Goal: Book appointment/travel/reservation

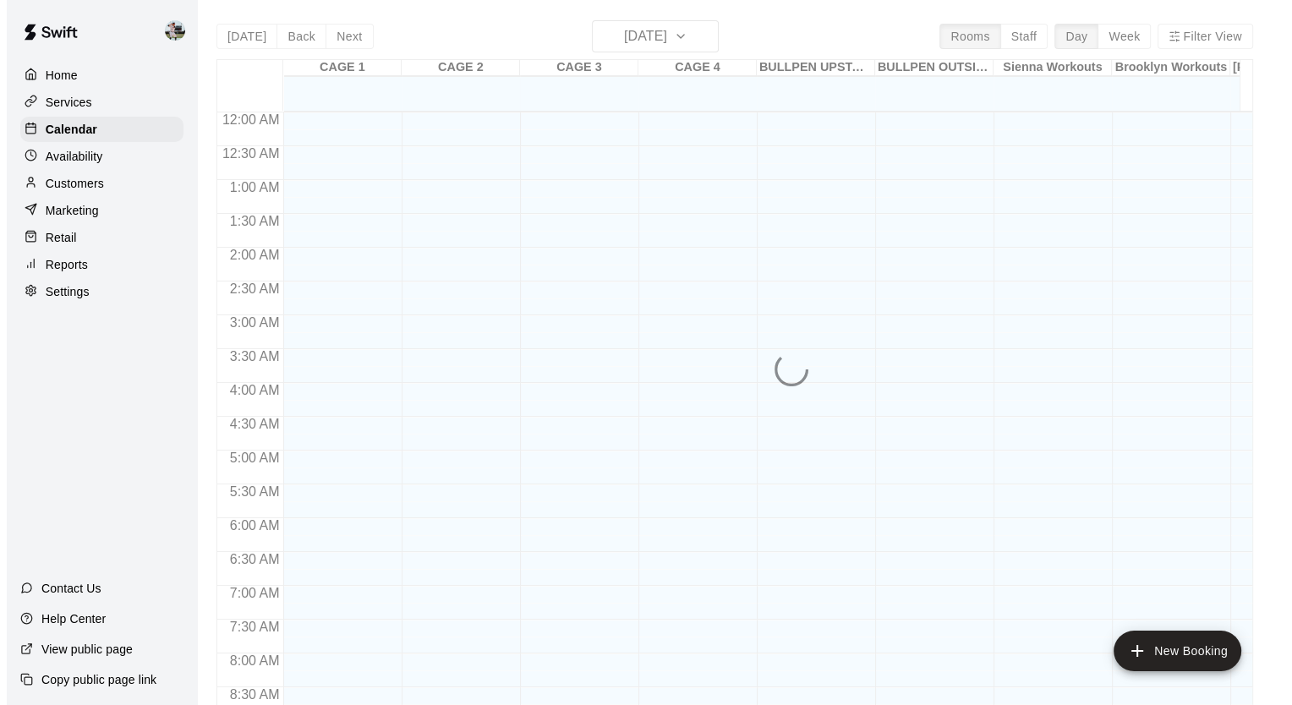
scroll to position [959, 0]
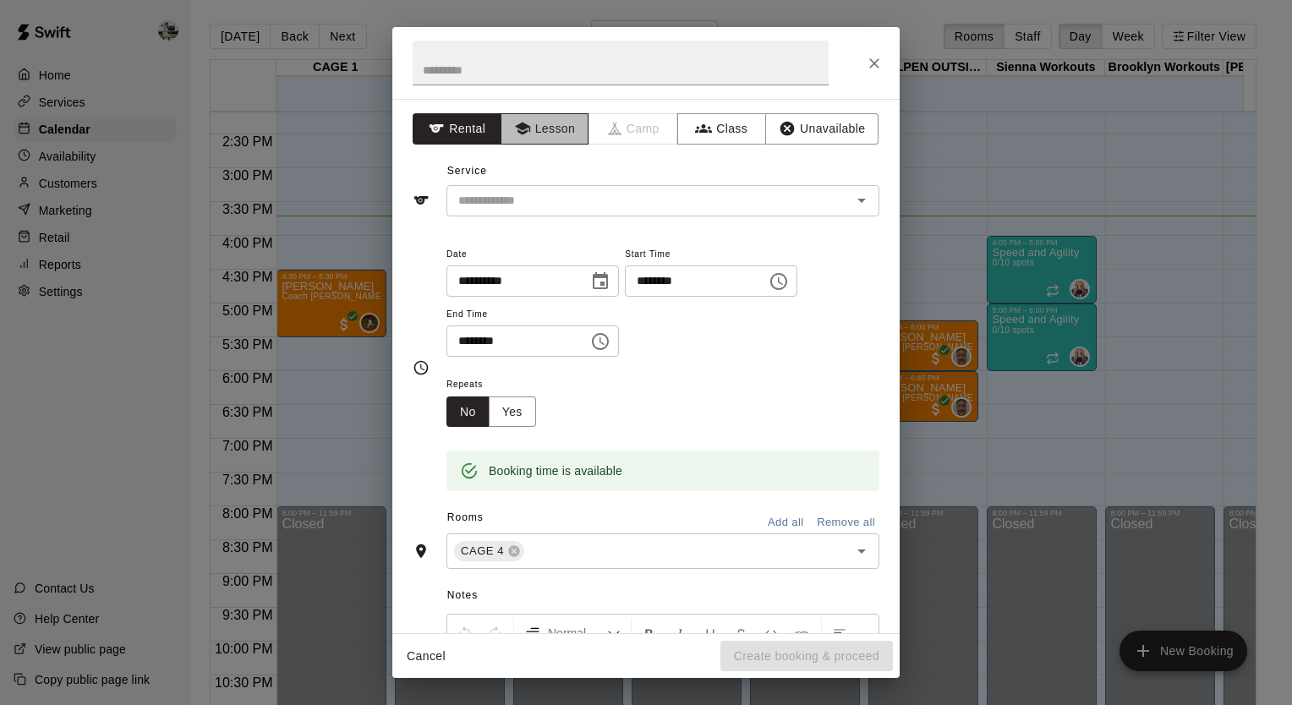
click at [552, 123] on button "Lesson" at bounding box center [545, 128] width 89 height 31
click at [545, 196] on input "text" at bounding box center [638, 200] width 373 height 21
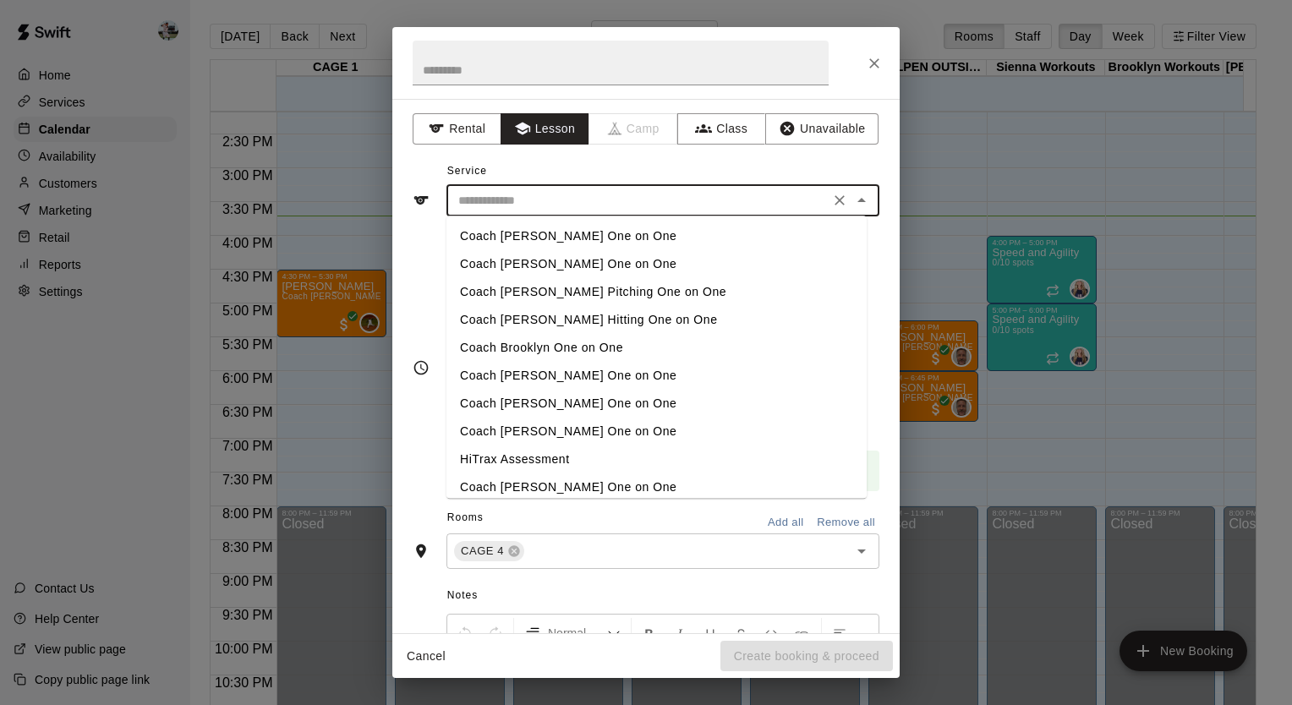
click at [515, 351] on li "Coach Brooklyn One on One" at bounding box center [656, 348] width 420 height 28
type input "**********"
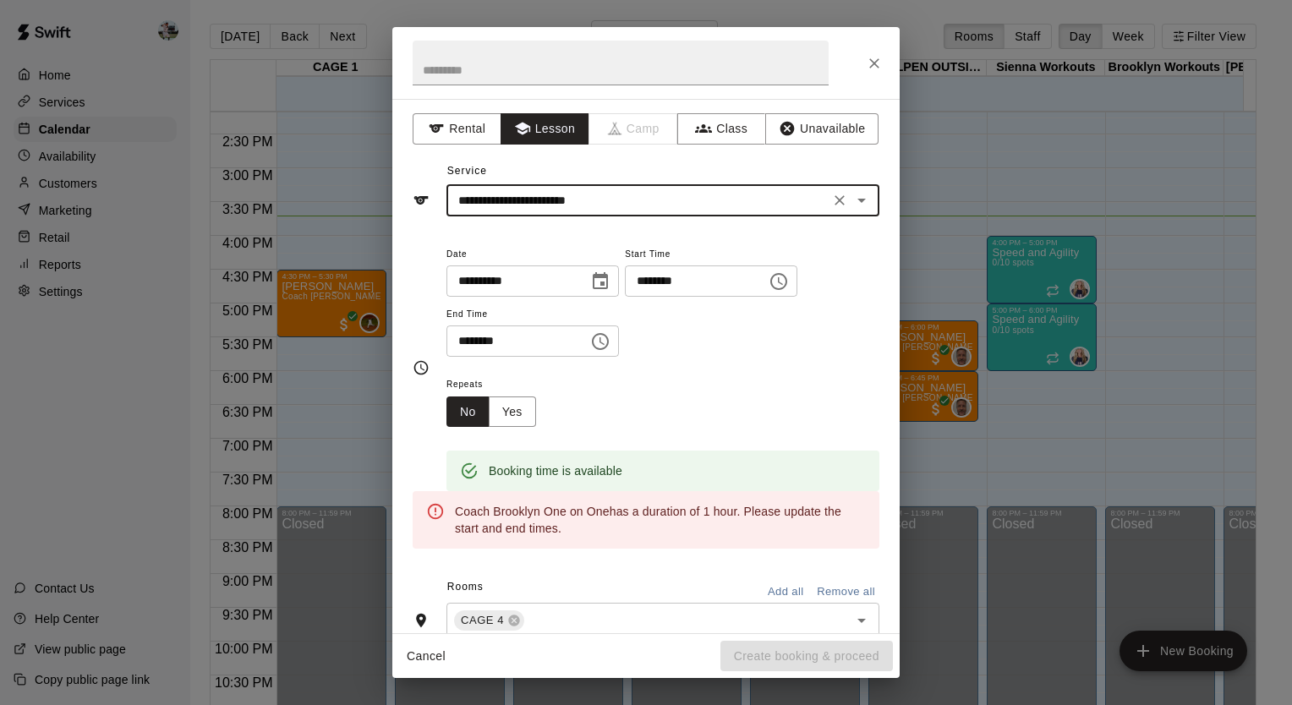
click at [617, 337] on button "Choose time, selected time is 4:30 PM" at bounding box center [600, 342] width 34 height 34
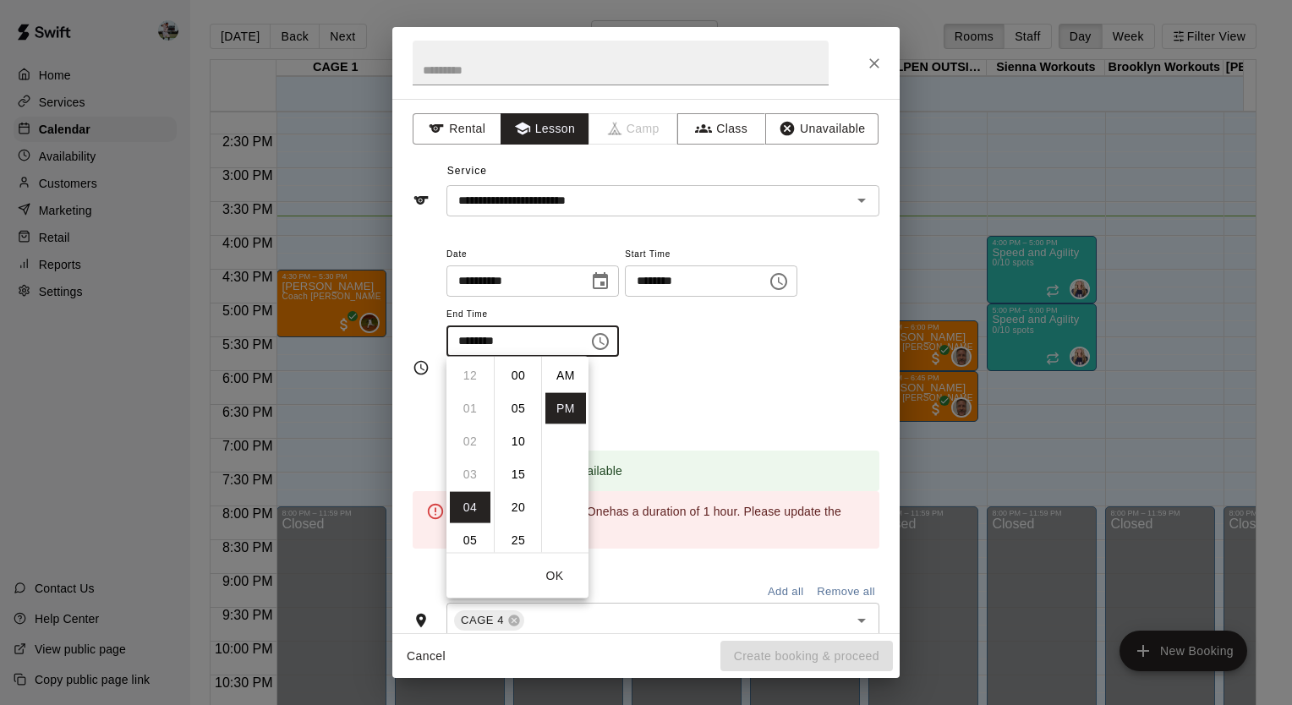
scroll to position [30, 0]
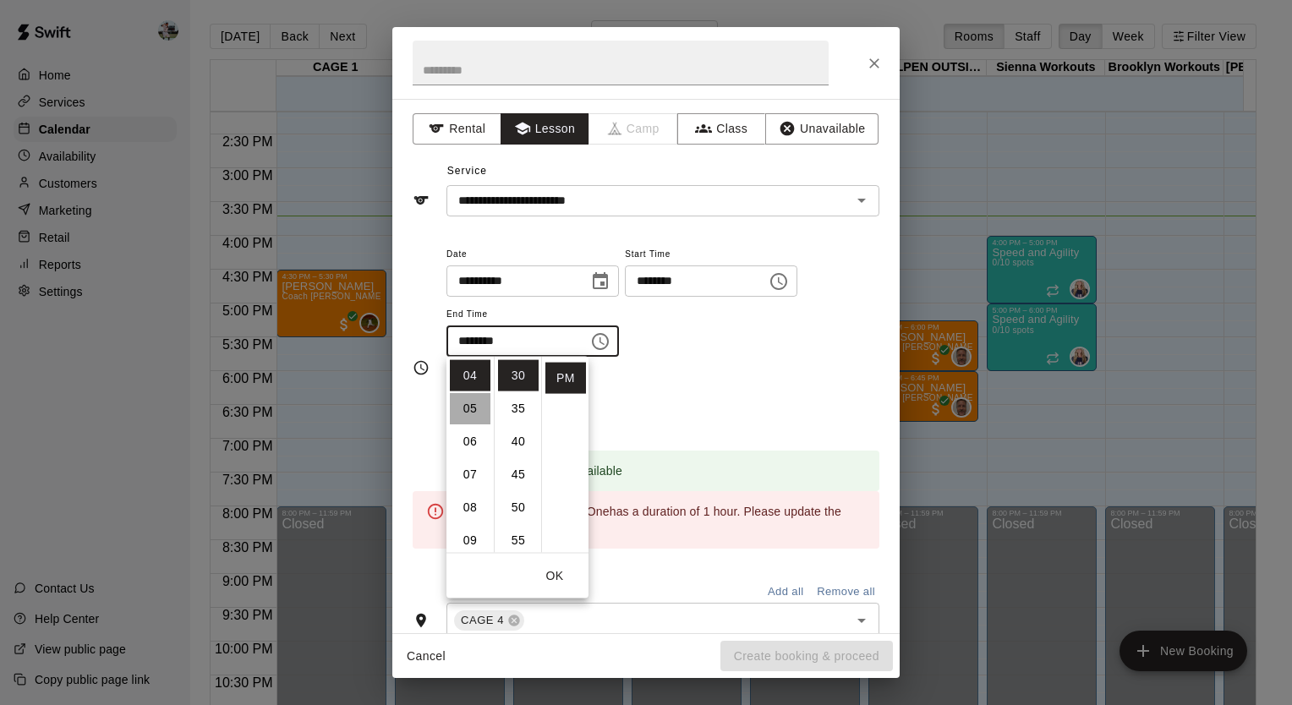
click at [473, 410] on li "05" at bounding box center [470, 408] width 41 height 31
click at [515, 376] on li "00" at bounding box center [518, 375] width 41 height 31
type input "********"
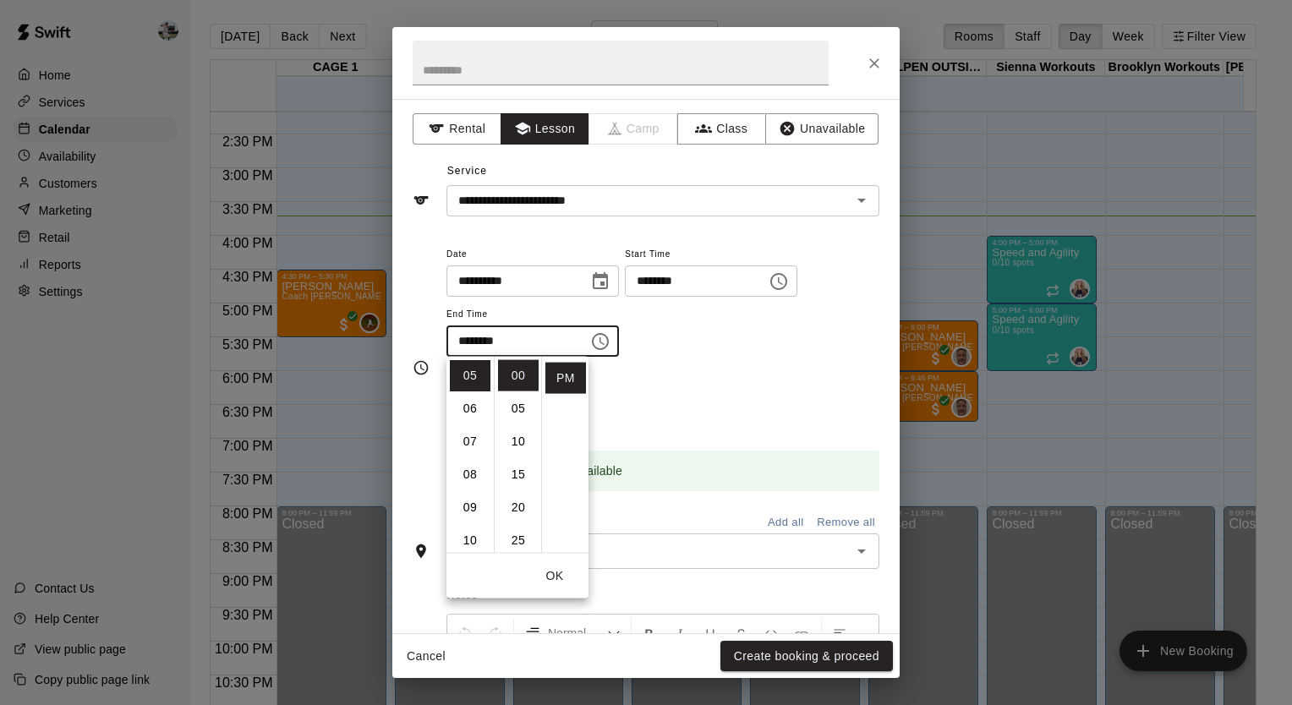
scroll to position [207, 0]
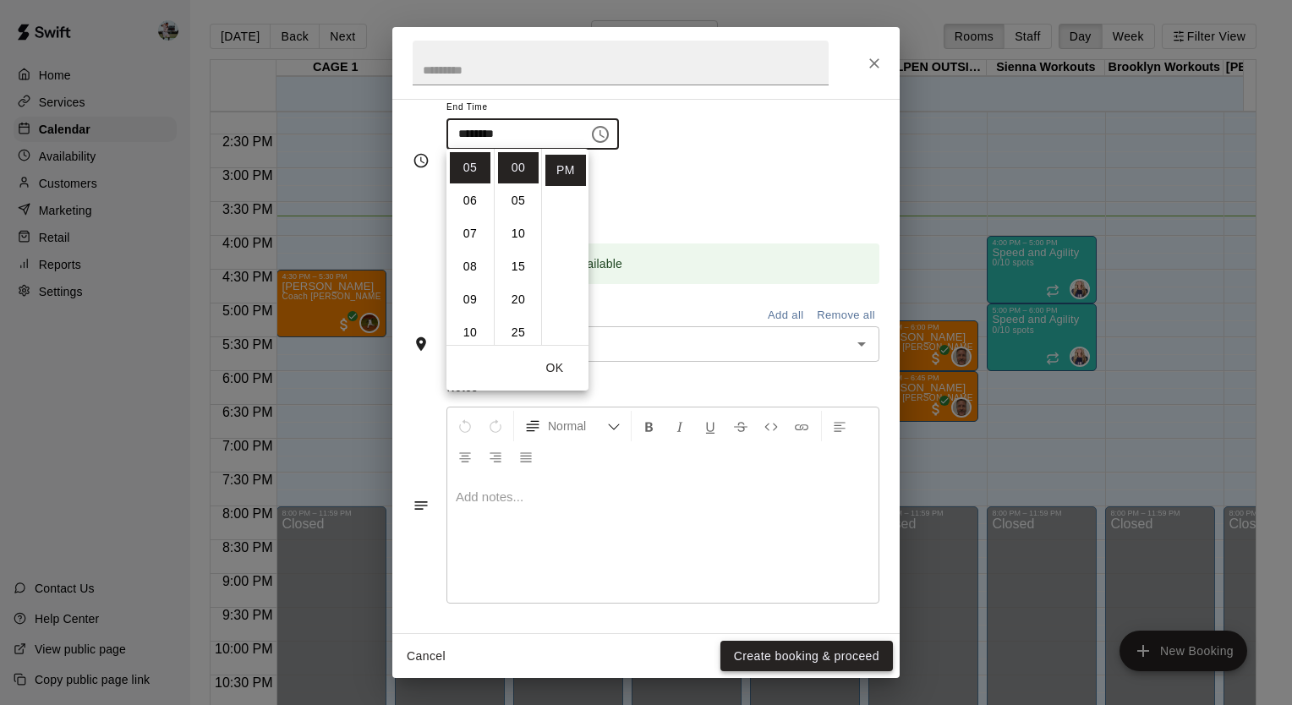
click at [746, 660] on button "Create booking & proceed" at bounding box center [806, 656] width 172 height 31
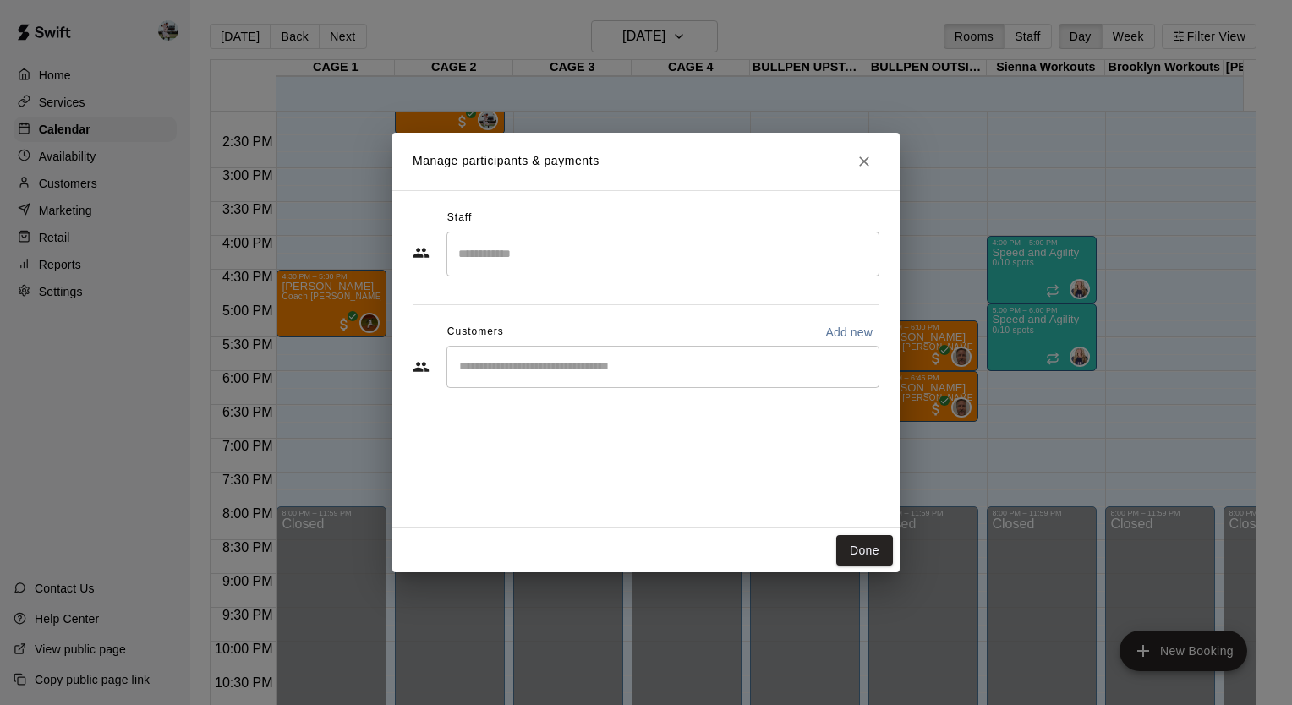
click at [582, 249] on input "Search staff" at bounding box center [663, 254] width 418 height 30
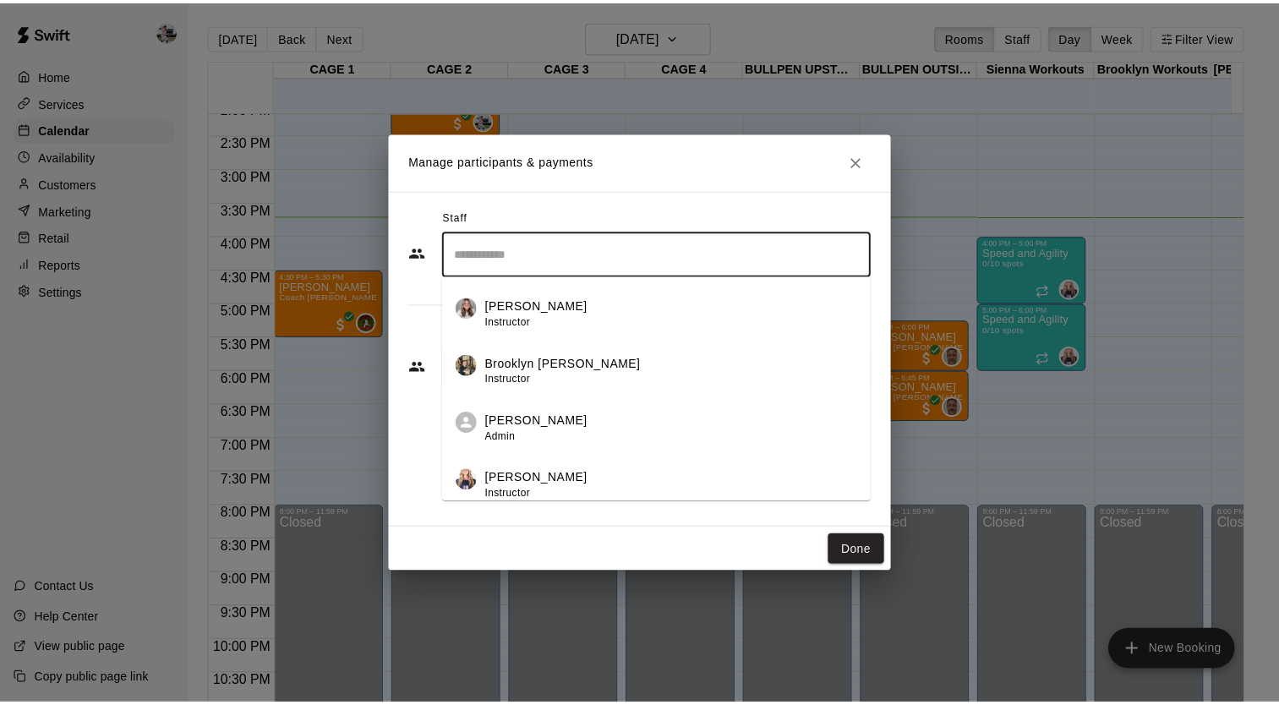
scroll to position [284, 0]
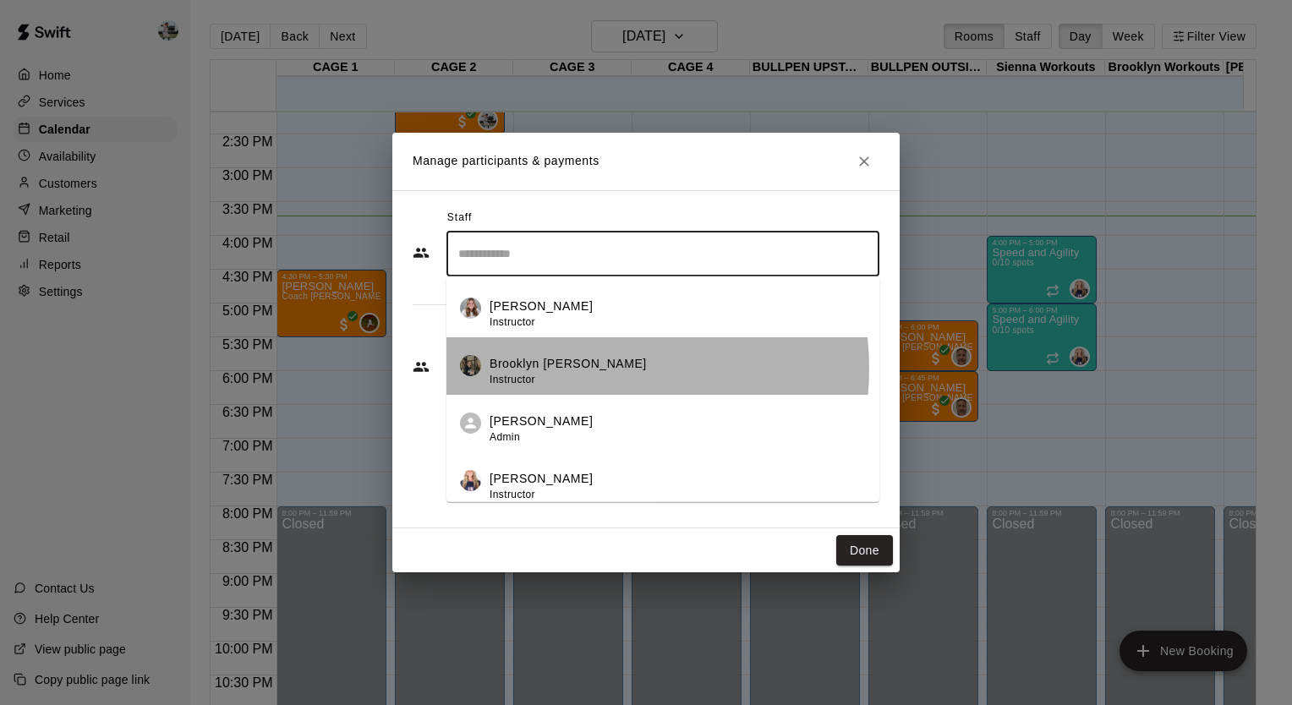
click at [572, 368] on p "Brooklyn [PERSON_NAME]" at bounding box center [568, 364] width 157 height 18
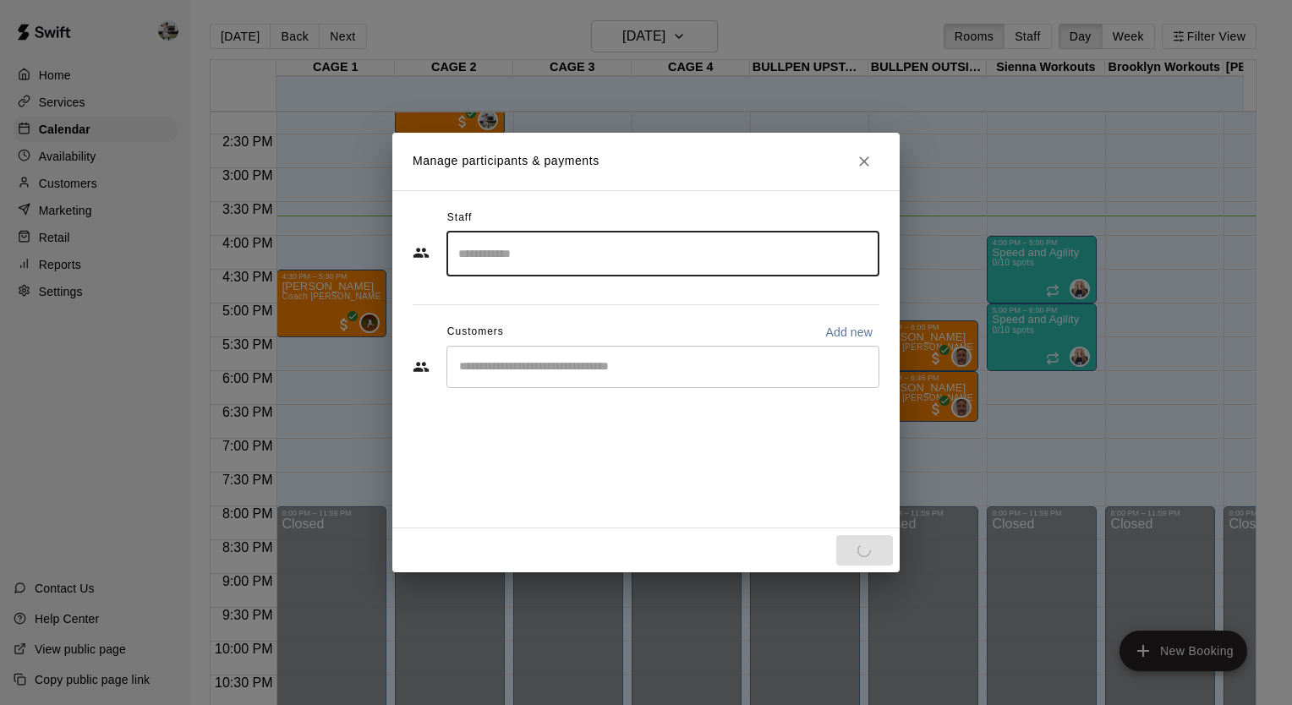
click at [567, 368] on input "Start typing to search customers..." at bounding box center [663, 367] width 418 height 17
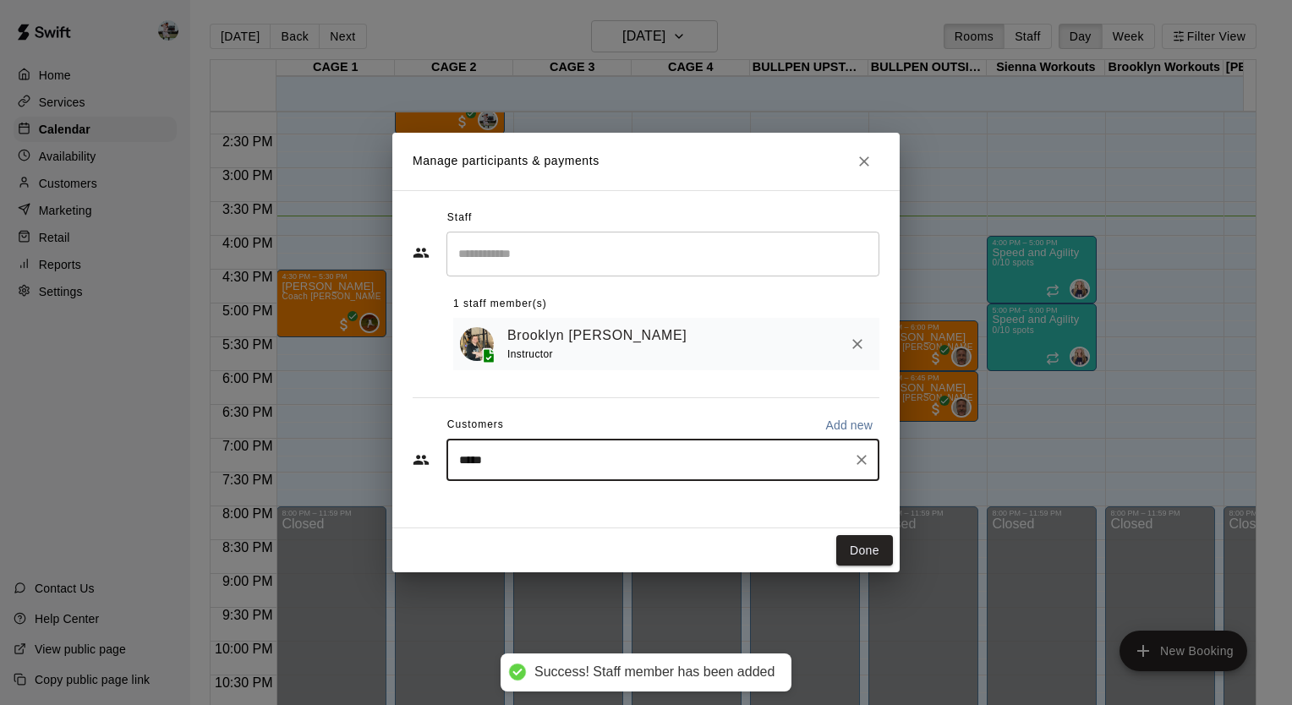
type input "******"
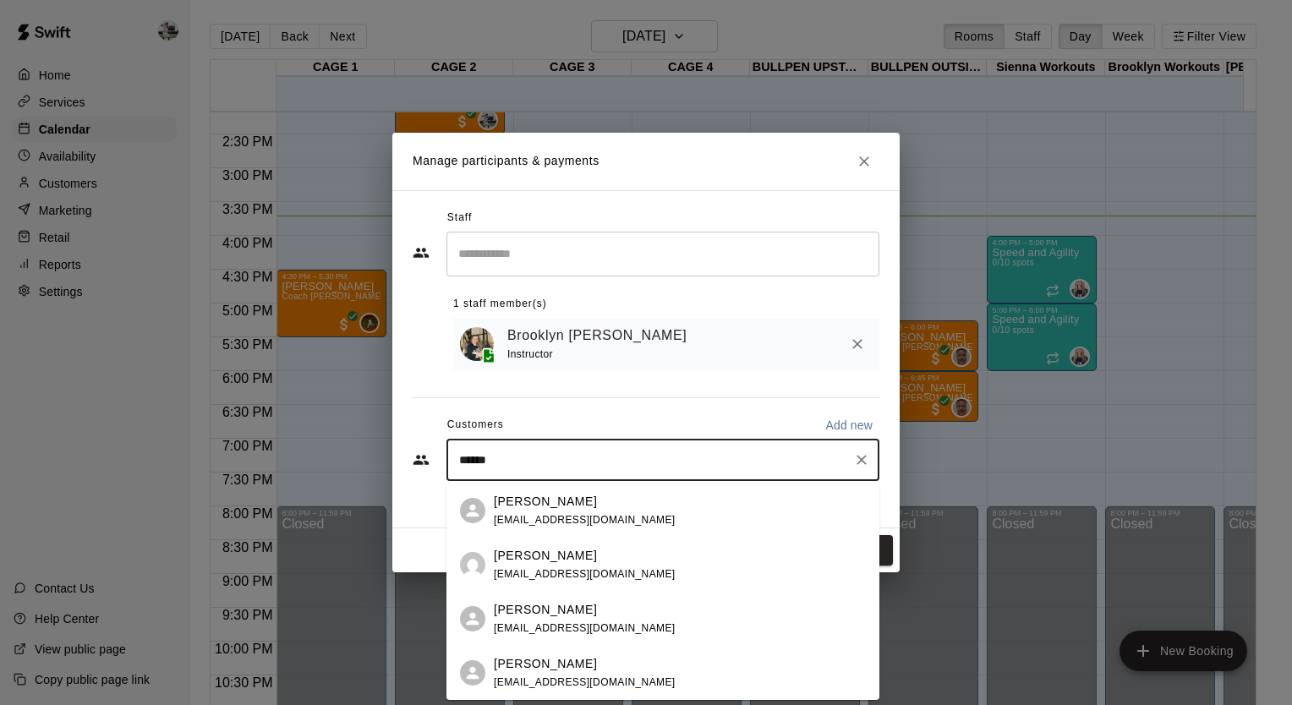
click at [541, 668] on p "[PERSON_NAME]" at bounding box center [545, 664] width 103 height 18
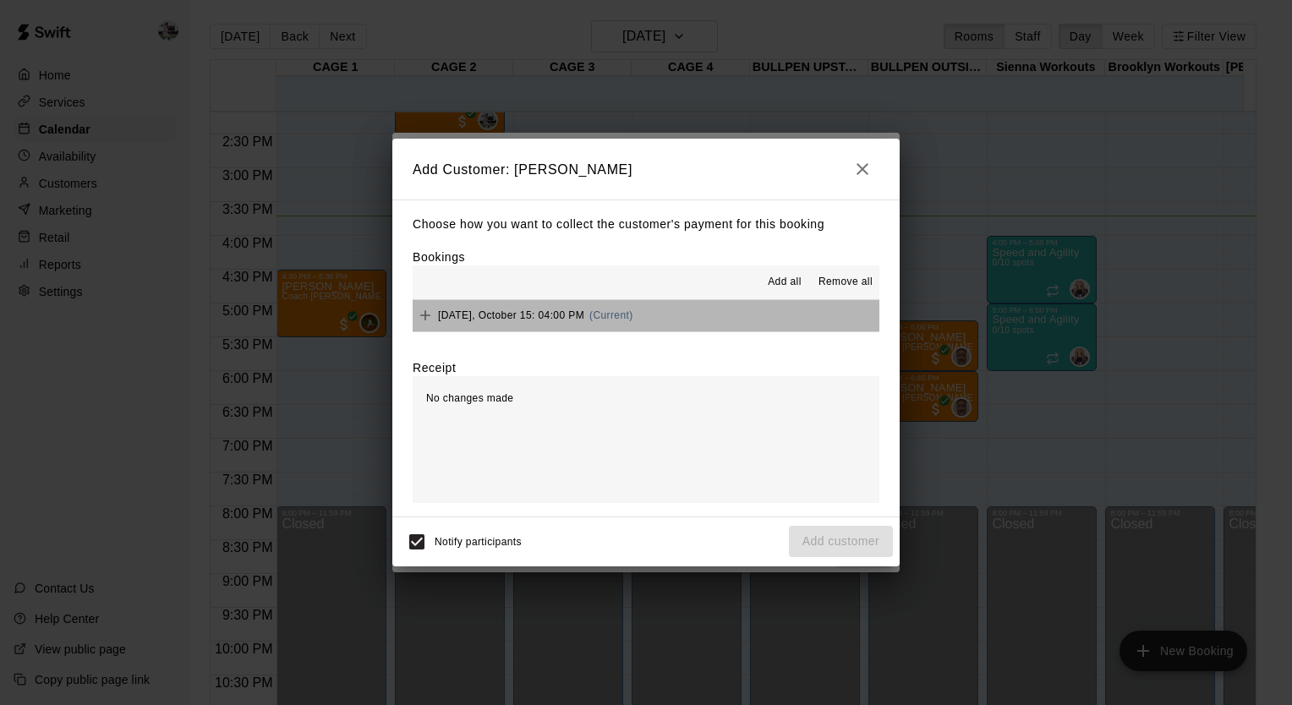
click at [689, 306] on button "[DATE], October 15: 04:00 PM (Current)" at bounding box center [646, 315] width 467 height 31
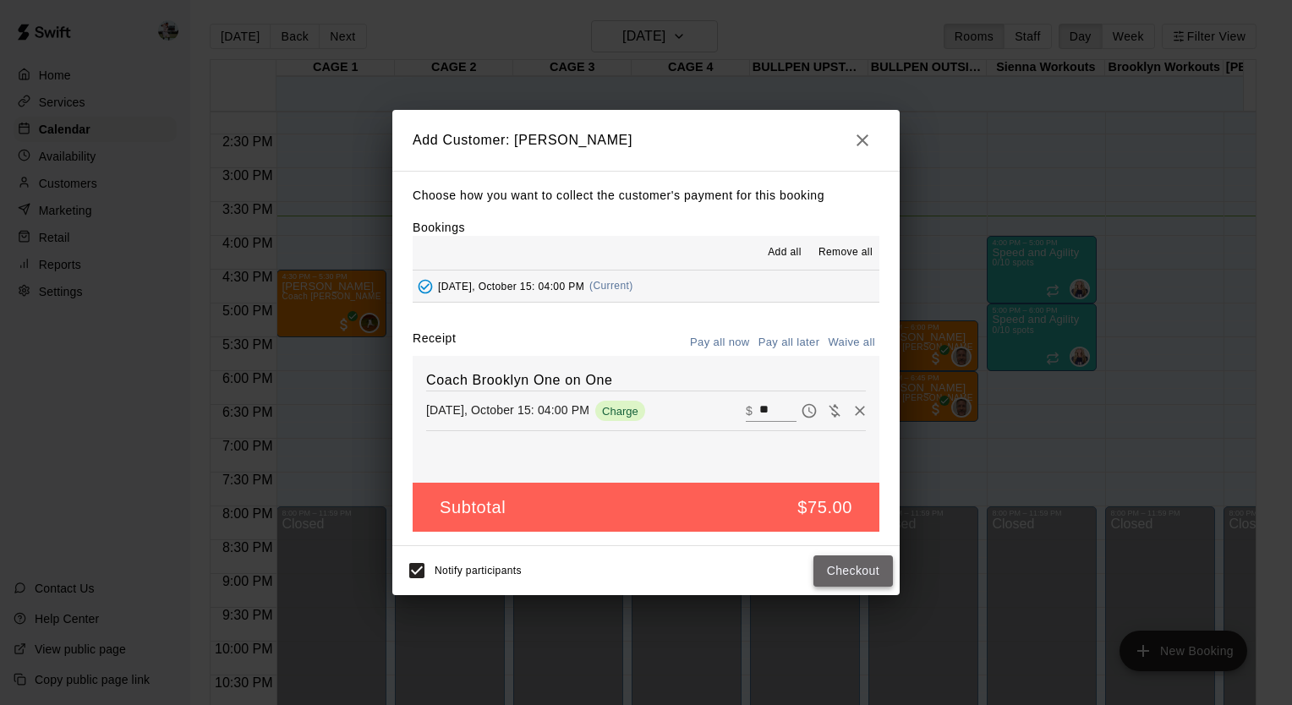
click at [850, 577] on button "Checkout" at bounding box center [852, 571] width 79 height 31
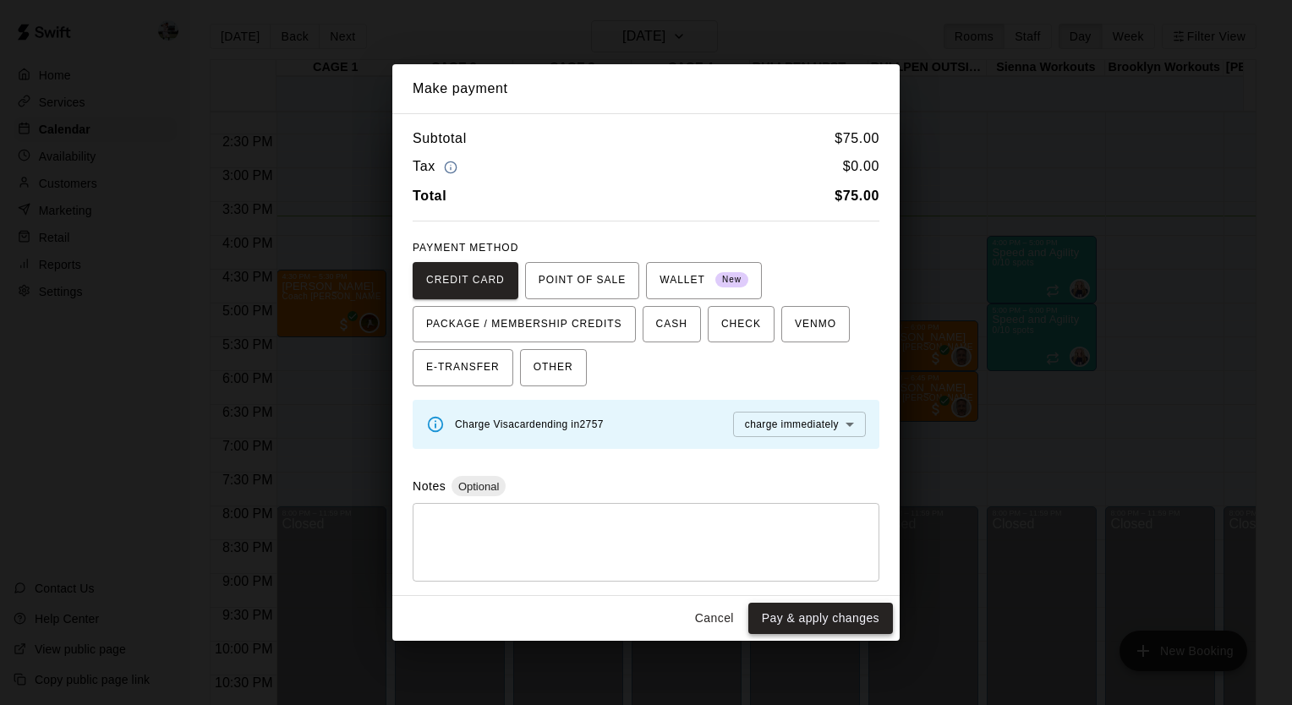
click at [814, 617] on button "Pay & apply changes" at bounding box center [820, 618] width 145 height 31
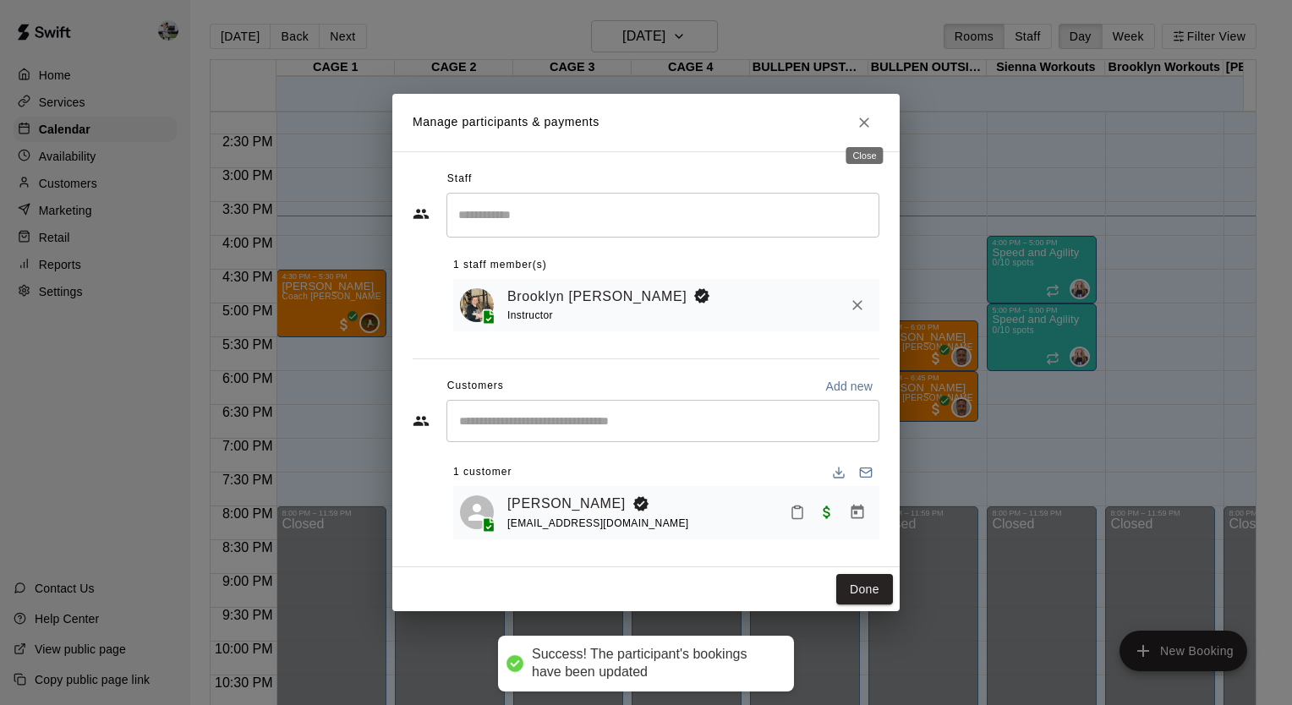
click at [863, 118] on icon "Close" at bounding box center [864, 122] width 17 height 17
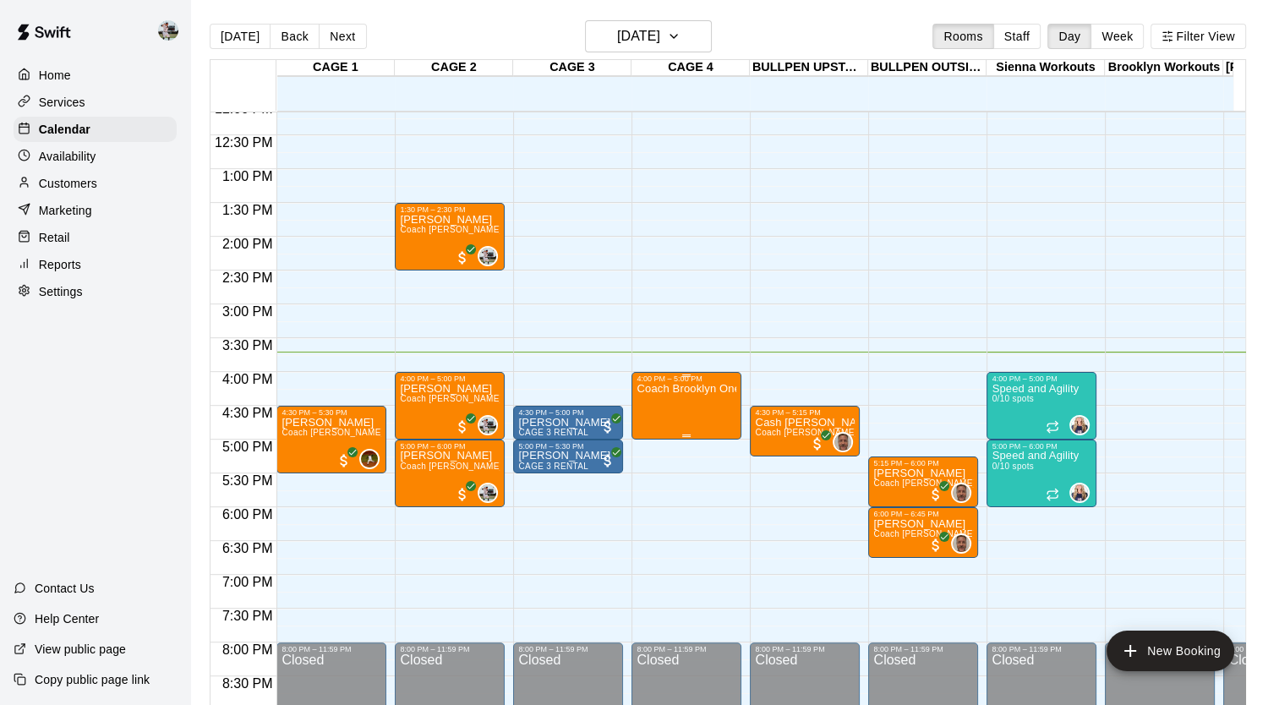
scroll to position [824, 0]
